Goal: Task Accomplishment & Management: Manage account settings

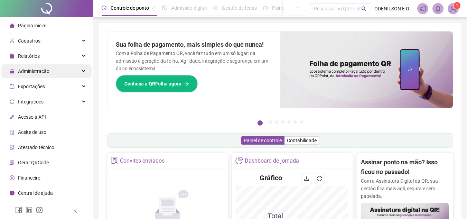
click at [48, 72] on span "Administração" at bounding box center [33, 71] width 31 height 6
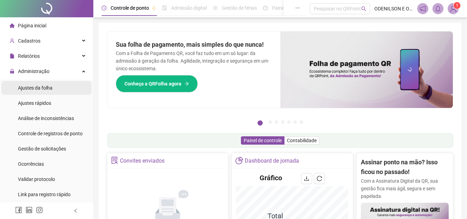
click at [40, 92] on div "Ajustes da folha" at bounding box center [35, 88] width 35 height 14
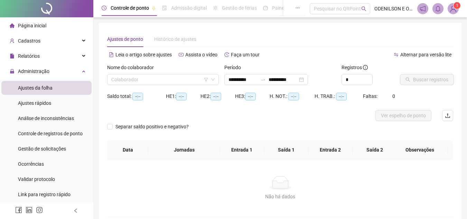
type input "**********"
click at [133, 80] on input "search" at bounding box center [159, 79] width 97 height 10
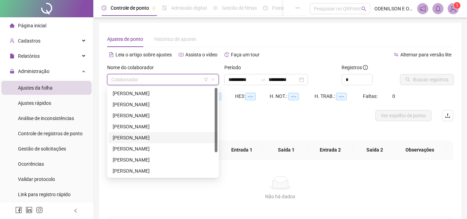
click at [140, 139] on div "[PERSON_NAME]" at bounding box center [163, 138] width 101 height 8
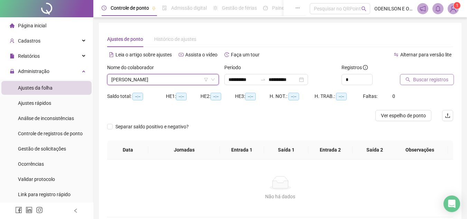
click at [422, 77] on span "Buscar registros" at bounding box center [430, 80] width 35 height 8
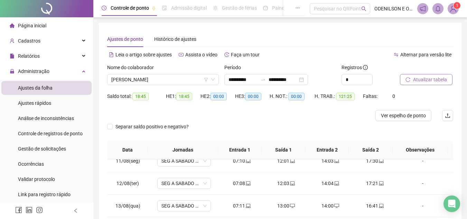
click at [328, 119] on div at bounding box center [237, 115] width 260 height 11
click at [24, 56] on span "Relatórios" at bounding box center [29, 56] width 22 height 6
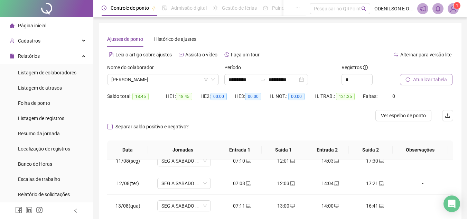
click at [114, 128] on span "Separar saldo positivo e negativo?" at bounding box center [152, 127] width 79 height 8
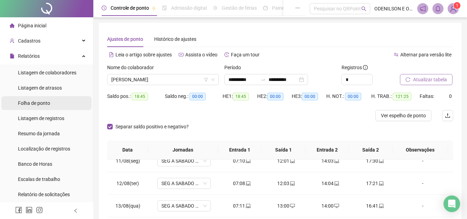
click at [18, 103] on span "Folha de ponto" at bounding box center [34, 103] width 32 height 6
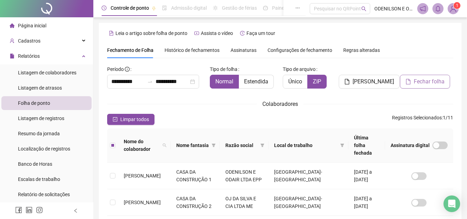
click at [407, 83] on icon "file" at bounding box center [408, 82] width 4 height 6
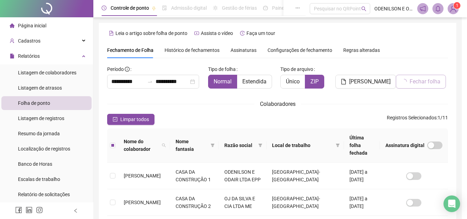
scroll to position [32, 0]
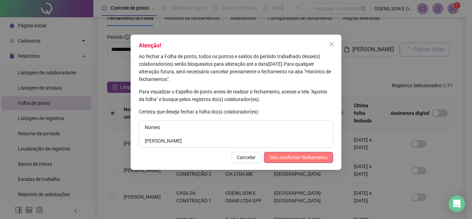
click at [305, 161] on button "Sim, confirmar fechamento" at bounding box center [298, 157] width 69 height 11
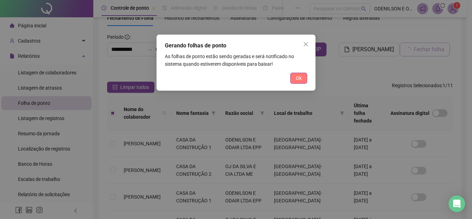
click at [301, 76] on span "Ok" at bounding box center [299, 78] width 6 height 8
